Goal: Information Seeking & Learning: Understand process/instructions

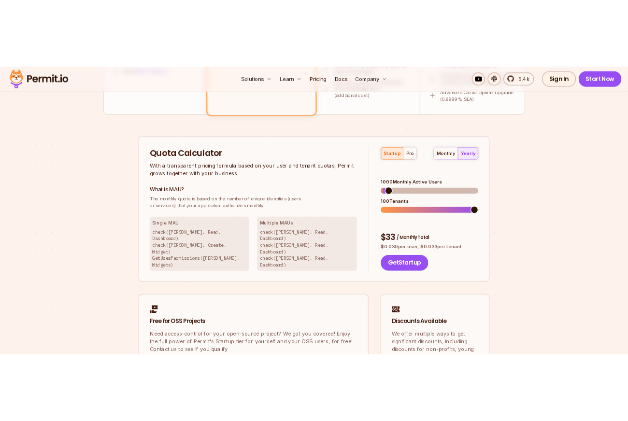
scroll to position [535, 0]
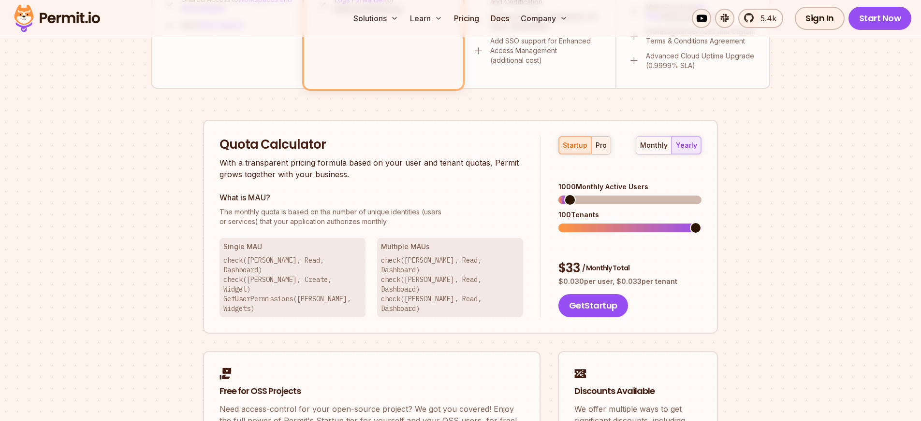
click at [595, 148] on div "pro" at bounding box center [600, 146] width 11 height 10
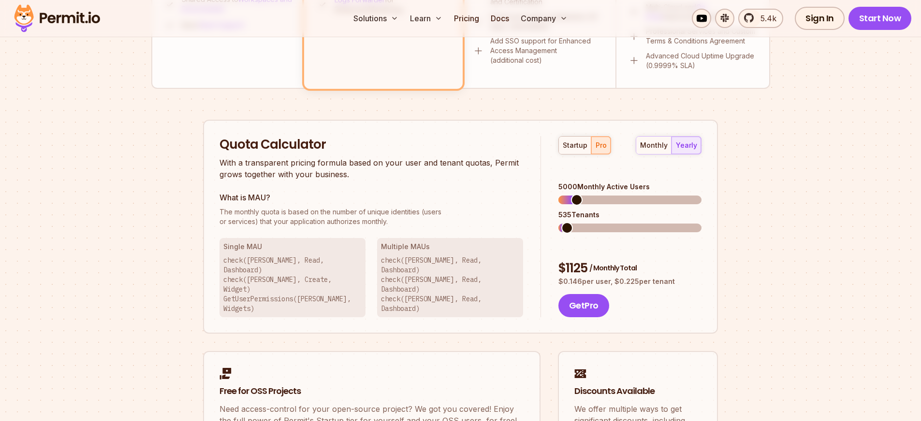
click at [562, 222] on span at bounding box center [567, 228] width 12 height 12
click at [712, 262] on div "Quota Calculator With a transparent pricing formula based on your user and tena…" at bounding box center [460, 227] width 515 height 215
click at [558, 194] on span at bounding box center [564, 200] width 12 height 12
click at [562, 222] on span at bounding box center [567, 228] width 12 height 12
click at [805, 211] on section "Permit Pricing From Free to Predictable Scaling From a startup with 100 users t…" at bounding box center [460, 13] width 921 height 1046
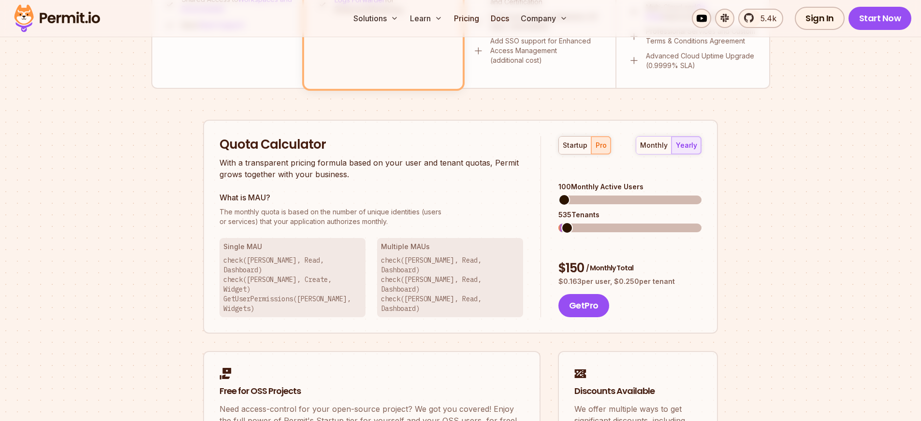
click at [438, 263] on p "check([PERSON_NAME], Read, Dashboard) check([PERSON_NAME], Read, Dashboard) che…" at bounding box center [450, 285] width 138 height 58
click at [558, 222] on span at bounding box center [564, 228] width 12 height 12
click at [560, 194] on span at bounding box center [566, 200] width 12 height 12
click at [564, 222] on span at bounding box center [570, 228] width 12 height 12
click at [680, 260] on div "$ 360 / Monthly Total" at bounding box center [629, 268] width 143 height 17
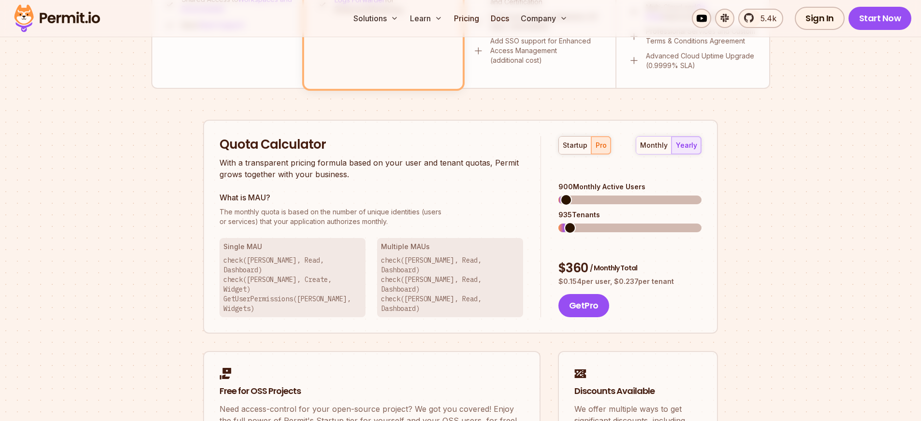
click at [564, 222] on span at bounding box center [570, 228] width 12 height 12
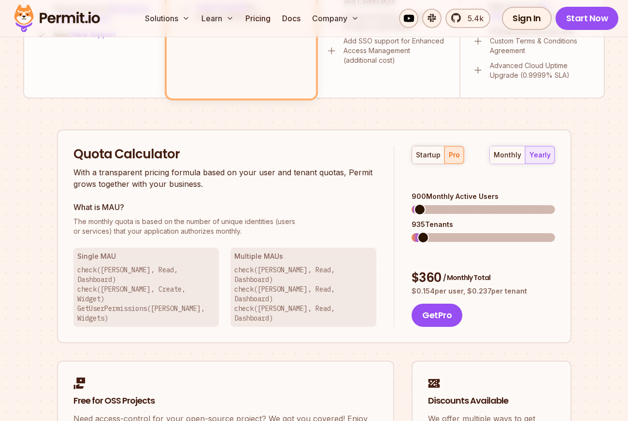
click at [580, 256] on div "Permit Pricing From Free to Predictable Scaling From a startup with 100 users t…" at bounding box center [314, 45] width 582 height 924
click at [426, 229] on div "startup pro monthly yearly 900 Monthly Active Users 935 Tenants $ 360 / Monthly…" at bounding box center [474, 237] width 160 height 182
click at [412, 232] on span at bounding box center [418, 238] width 12 height 12
click at [425, 232] on span at bounding box center [430, 238] width 12 height 12
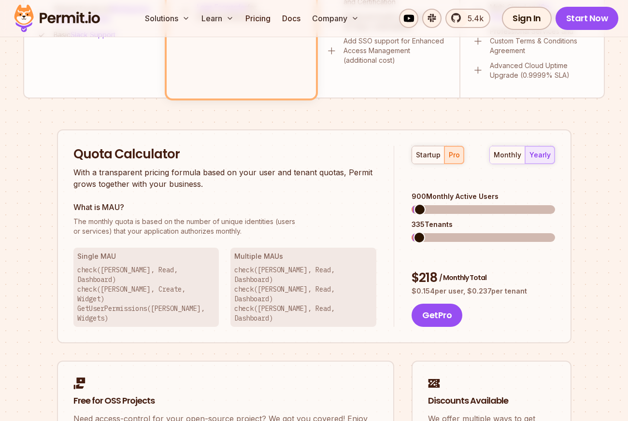
click at [414, 232] on span at bounding box center [420, 238] width 12 height 12
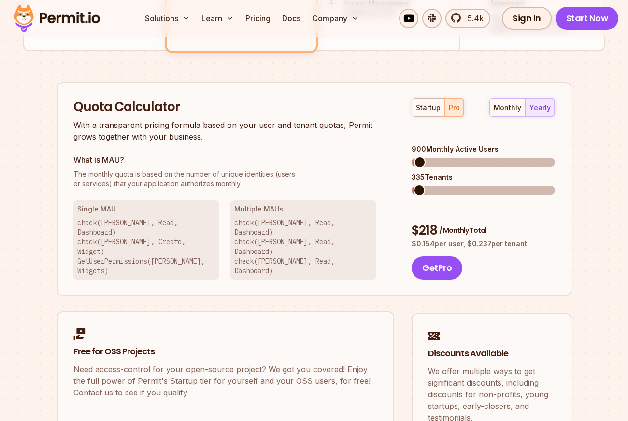
scroll to position [592, 0]
